Goal: Check status: Check status

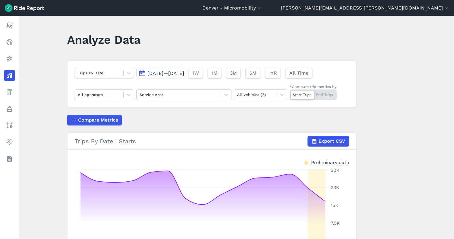
click at [183, 79] on div "Trips By Date [DATE]—[DATE] 1W 1M 3M 6M 1YR All Time All operators Service Area…" at bounding box center [211, 83] width 289 height 47
click at [179, 75] on span "[DATE]—[DATE]" at bounding box center [165, 73] width 37 height 6
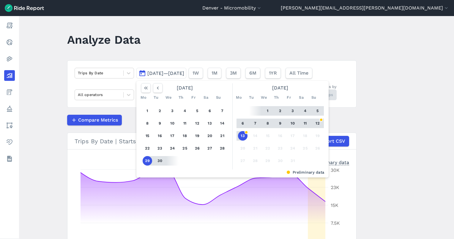
click at [241, 135] on button "13" at bounding box center [242, 135] width 9 height 9
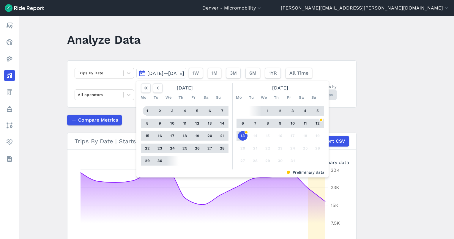
click at [148, 111] on button "1" at bounding box center [146, 110] width 9 height 9
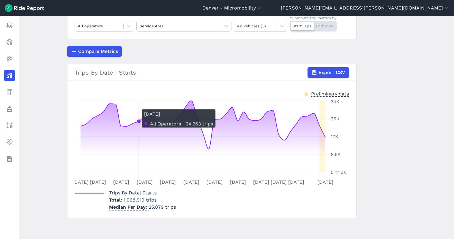
scroll to position [29, 0]
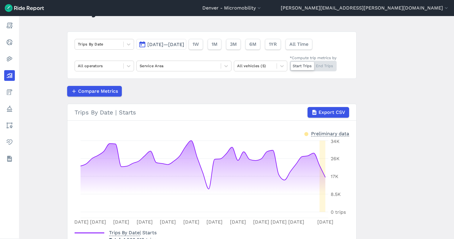
click at [184, 43] on span "[DATE]—[DATE]" at bounding box center [165, 45] width 37 height 6
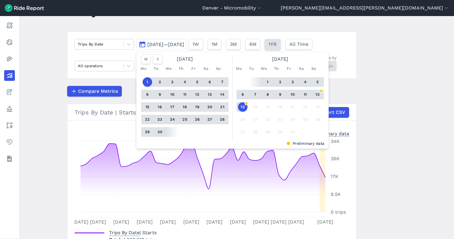
click at [280, 43] on button "1YR" at bounding box center [273, 44] width 16 height 11
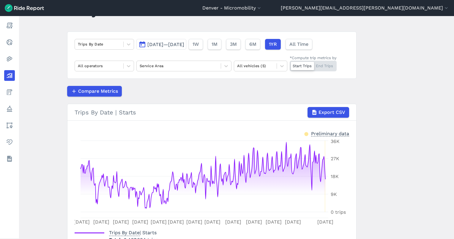
click at [186, 48] on button "[DATE]—[DATE]" at bounding box center [161, 44] width 50 height 11
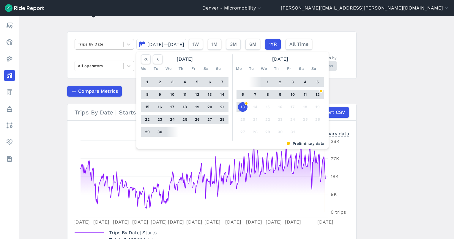
click at [240, 108] on button "13" at bounding box center [242, 106] width 9 height 9
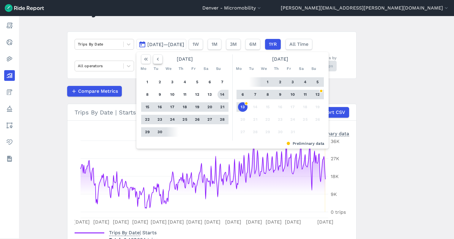
click at [160, 58] on button "button" at bounding box center [157, 58] width 9 height 9
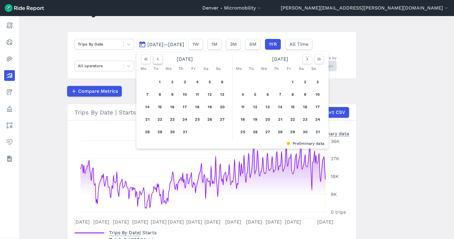
click at [160, 58] on button "button" at bounding box center [157, 58] width 9 height 9
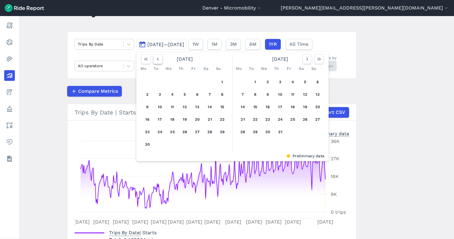
click at [160, 58] on button "button" at bounding box center [157, 58] width 9 height 9
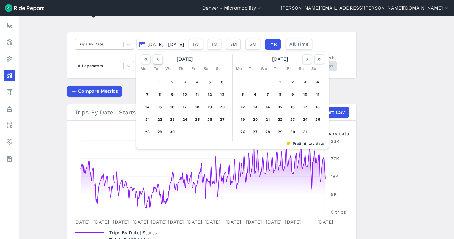
click at [160, 58] on button "button" at bounding box center [157, 58] width 9 height 9
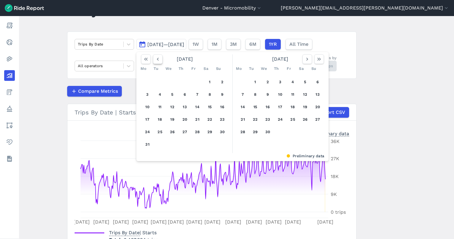
click at [159, 56] on icon "button" at bounding box center [158, 59] width 6 height 6
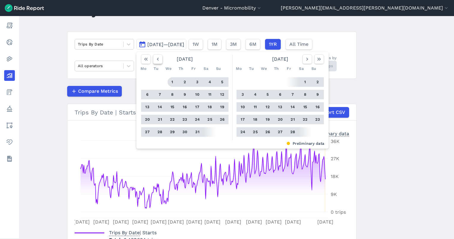
click at [159, 58] on icon "button" at bounding box center [158, 59] width 6 height 6
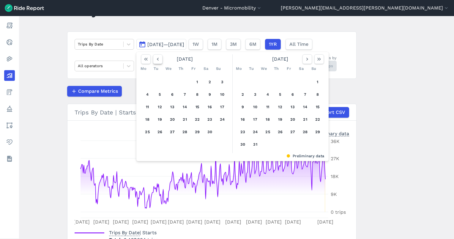
click at [159, 58] on icon "button" at bounding box center [158, 59] width 6 height 6
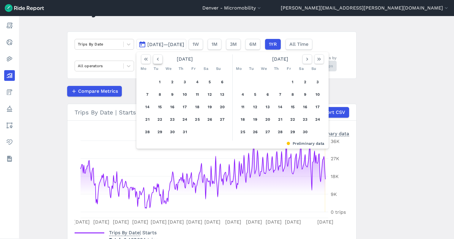
click at [159, 58] on icon "button" at bounding box center [158, 59] width 6 height 6
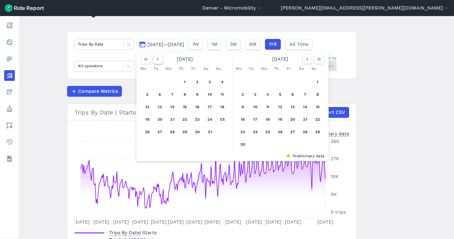
click at [159, 58] on icon "button" at bounding box center [158, 59] width 6 height 6
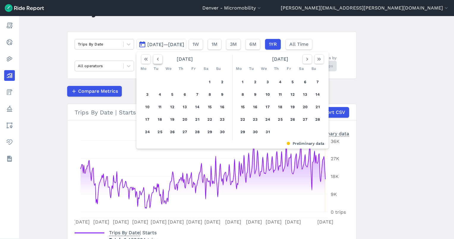
click at [159, 58] on icon "button" at bounding box center [158, 59] width 6 height 6
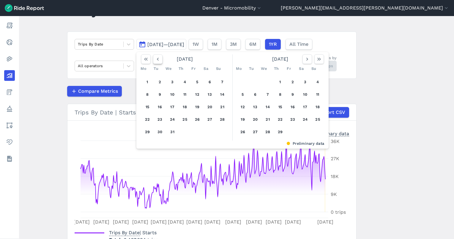
click at [159, 58] on icon "button" at bounding box center [158, 59] width 6 height 6
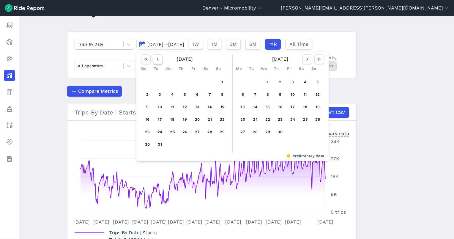
click at [159, 58] on icon "button" at bounding box center [158, 59] width 6 height 6
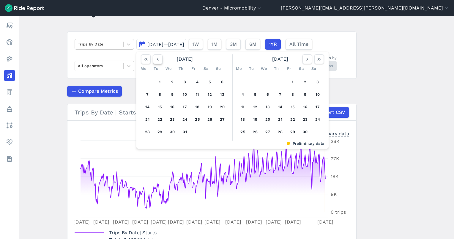
click at [159, 58] on icon "button" at bounding box center [158, 59] width 6 height 6
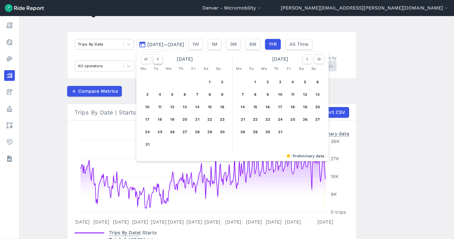
click at [159, 58] on icon "button" at bounding box center [158, 59] width 6 height 6
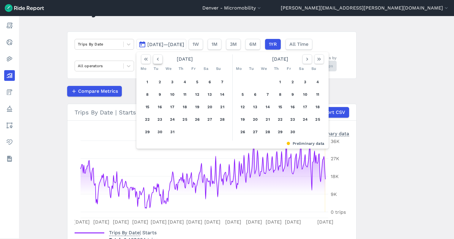
click at [159, 58] on icon "button" at bounding box center [158, 59] width 6 height 6
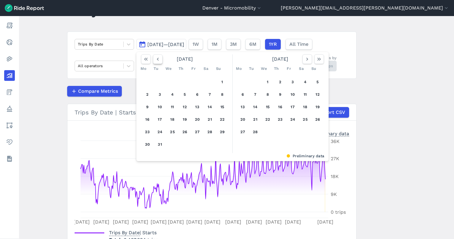
click at [159, 58] on icon "button" at bounding box center [158, 59] width 6 height 6
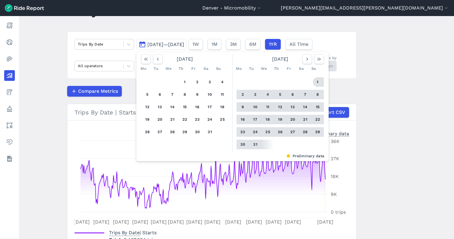
click at [316, 79] on button "1" at bounding box center [317, 81] width 9 height 9
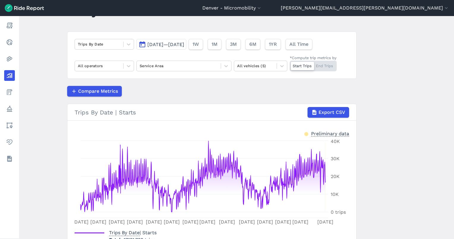
click at [399, 149] on main "Analyze Data Trips By Date [DATE]—[DATE] 1W 1M 3M 6M 1YR All Time All operators…" at bounding box center [236, 127] width 435 height 223
